Goal: Use online tool/utility

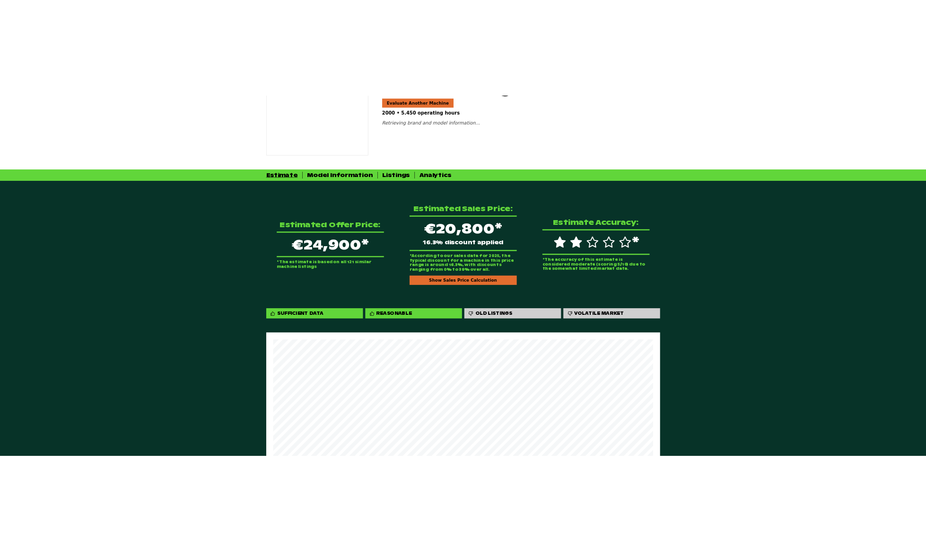
scroll to position [58, 0]
